Goal: Task Accomplishment & Management: Use online tool/utility

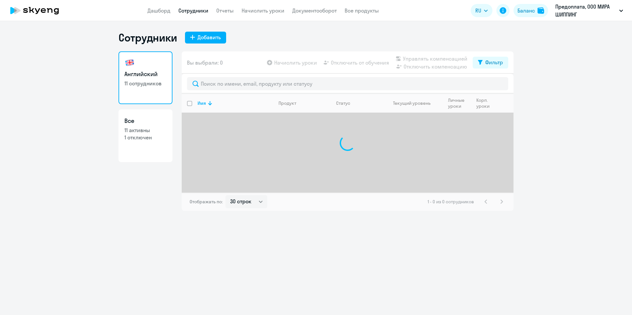
select select "30"
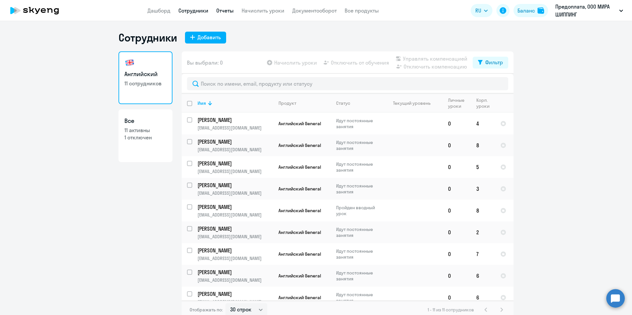
click at [227, 11] on link "Отчеты" at bounding box center [224, 10] width 17 height 7
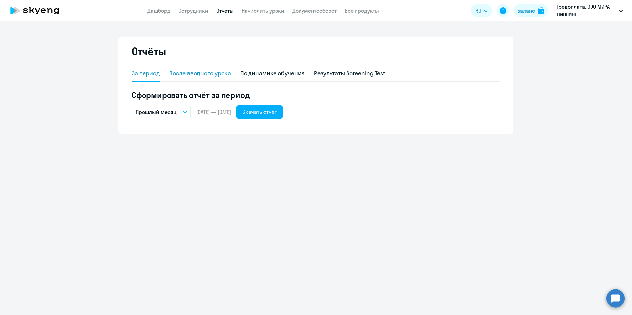
click at [220, 77] on div "После вводного урока" at bounding box center [200, 73] width 62 height 9
select select "10"
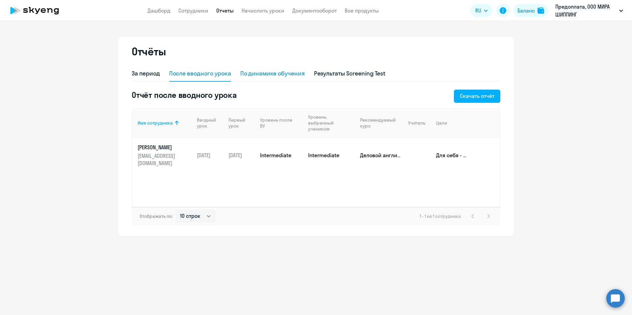
click at [270, 73] on div "По динамике обучения" at bounding box center [272, 73] width 65 height 9
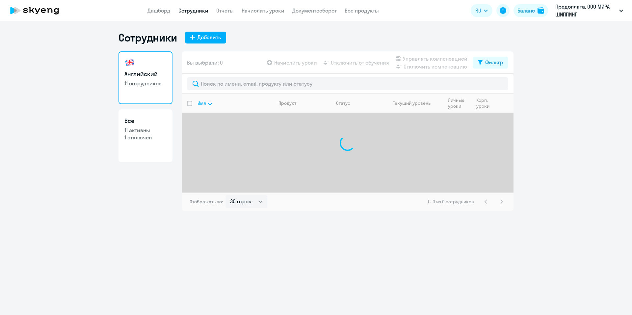
select select "30"
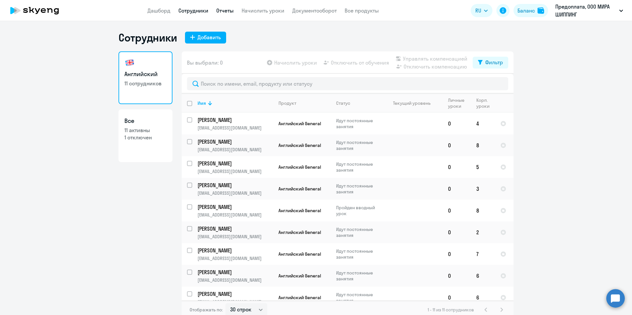
click at [226, 10] on link "Отчеты" at bounding box center [224, 10] width 17 height 7
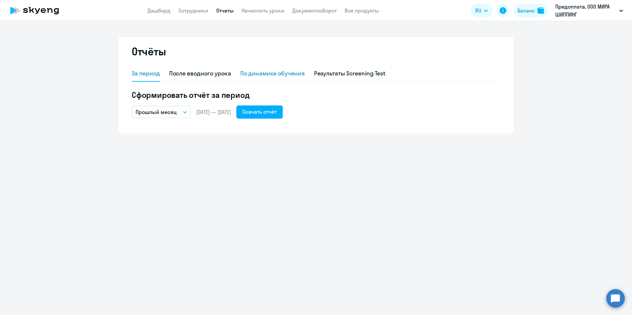
click at [254, 71] on div "По динамике обучения" at bounding box center [272, 73] width 65 height 9
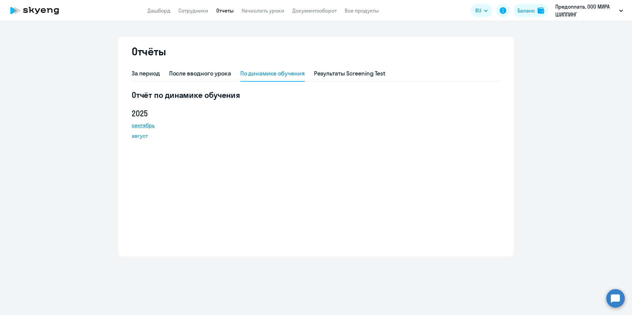
click at [151, 125] on link "сентябрь" at bounding box center [161, 125] width 59 height 8
